Goal: Transaction & Acquisition: Obtain resource

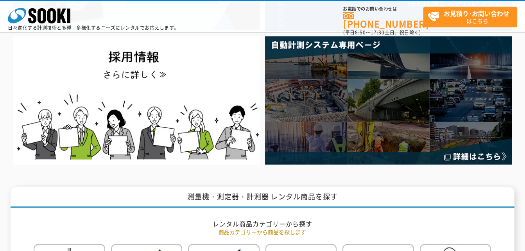
scroll to position [352, 0]
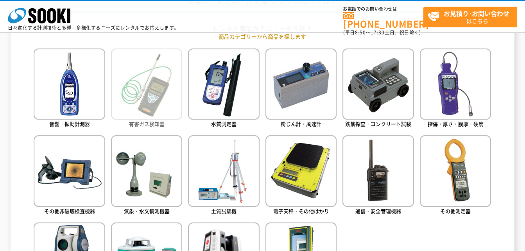
click at [163, 107] on img at bounding box center [146, 83] width 71 height 71
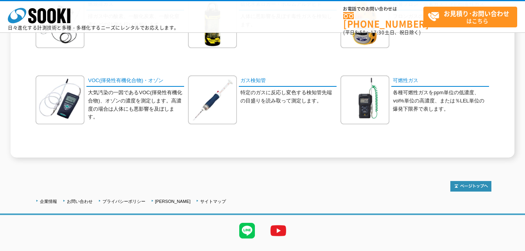
scroll to position [370, 0]
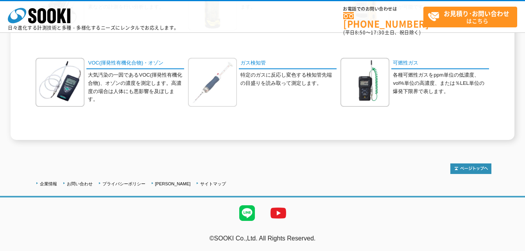
click at [226, 83] on img at bounding box center [212, 82] width 49 height 49
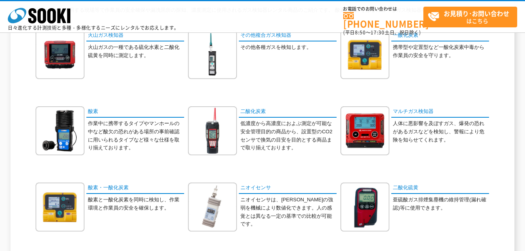
scroll to position [78, 0]
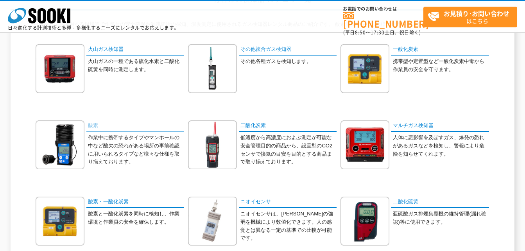
click at [113, 129] on link "酸素" at bounding box center [135, 125] width 98 height 11
click at [124, 130] on link "酸素" at bounding box center [135, 125] width 98 height 11
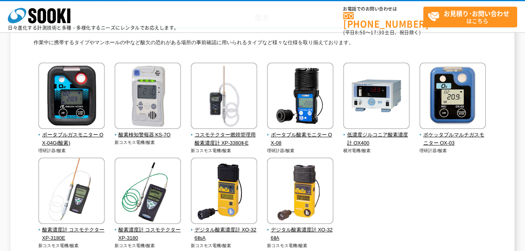
scroll to position [117, 0]
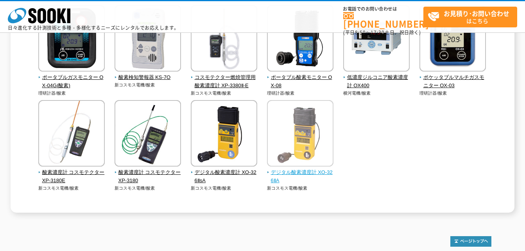
click at [287, 170] on span "デジタル酸素濃度計 XO-326ⅡA" at bounding box center [300, 176] width 67 height 16
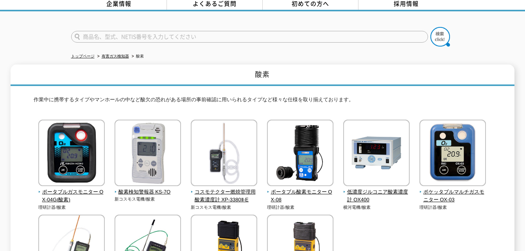
scroll to position [78, 0]
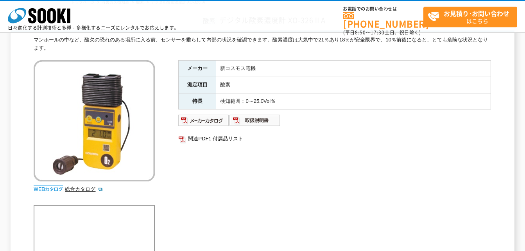
scroll to position [39, 0]
